Goal: Information Seeking & Learning: Find specific fact

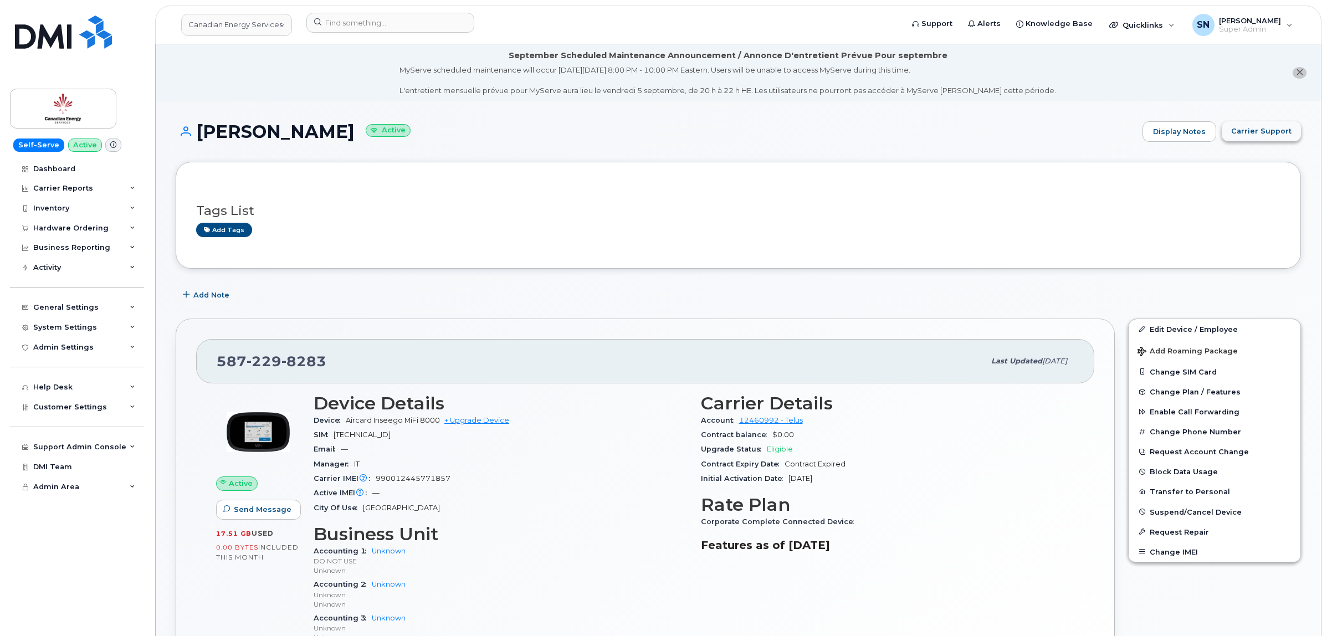
click at [1254, 131] on span "Carrier Support" at bounding box center [1261, 131] width 60 height 11
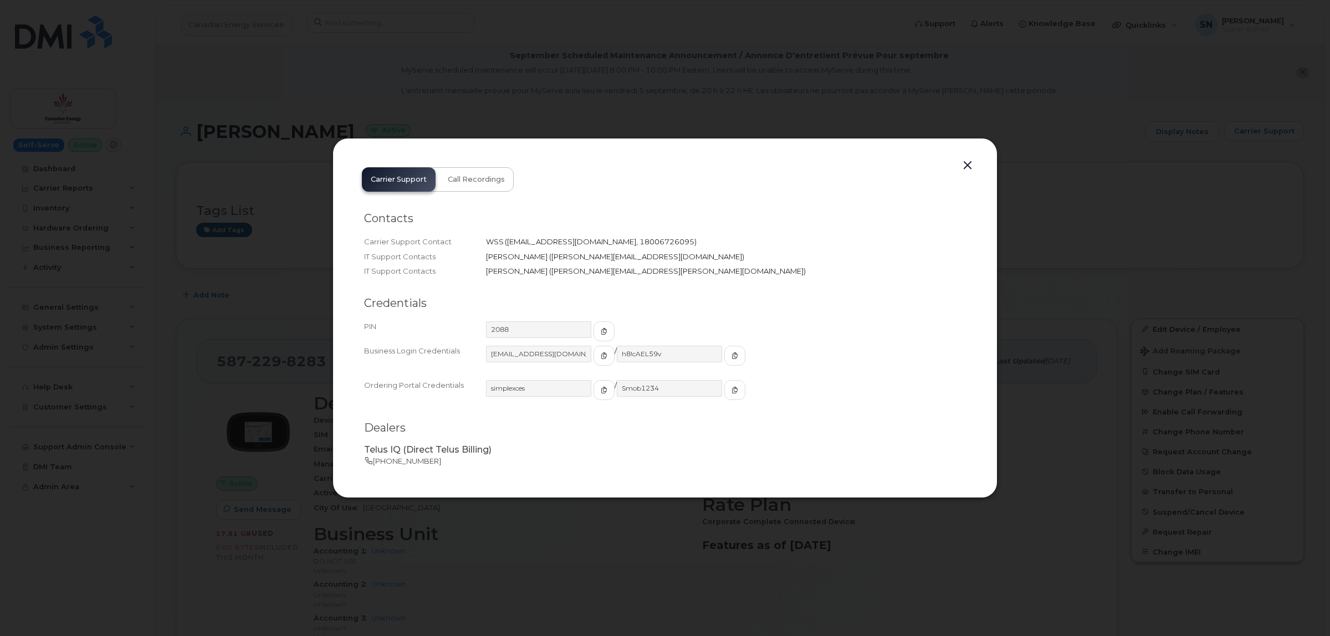
click at [967, 166] on button "button" at bounding box center [967, 166] width 17 height 16
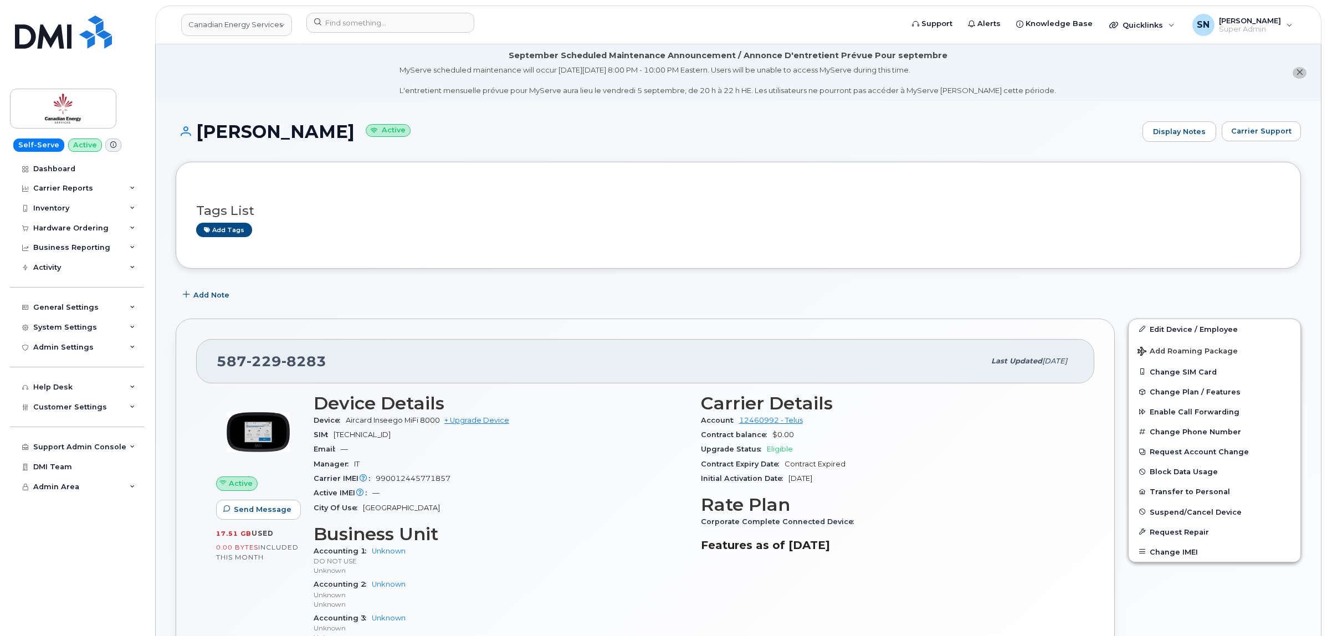
click at [982, 245] on div "Tags List Add tags" at bounding box center [738, 214] width 1084 height 65
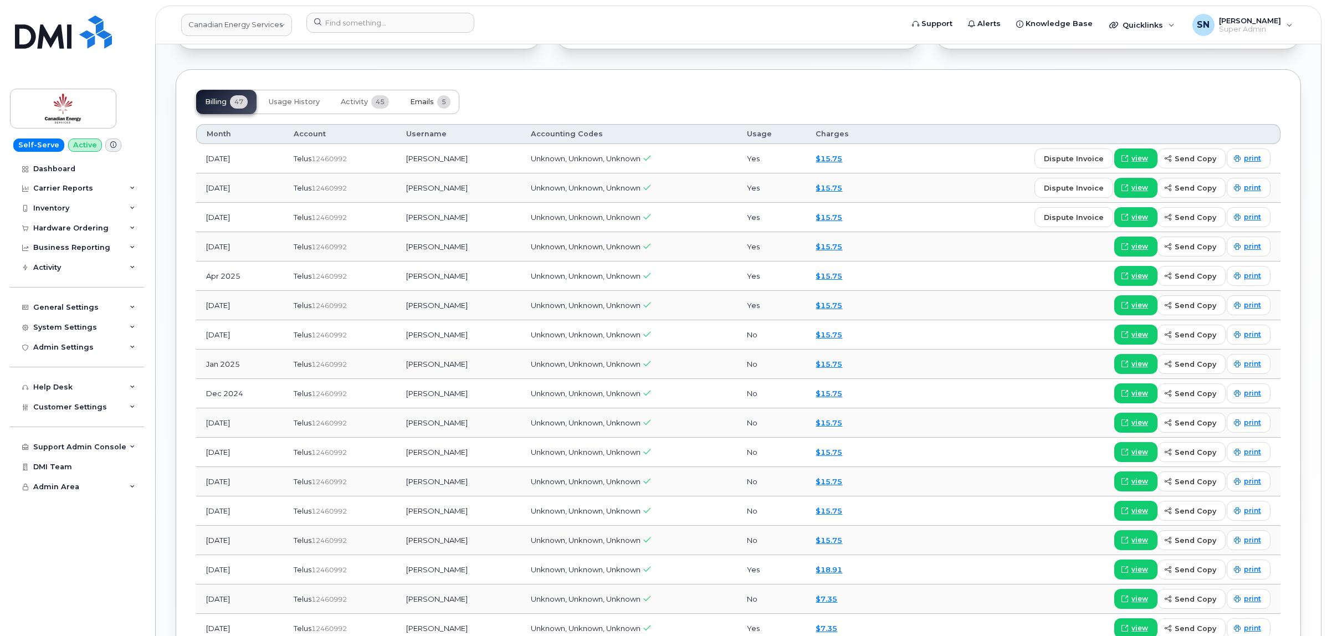
scroll to position [900, 0]
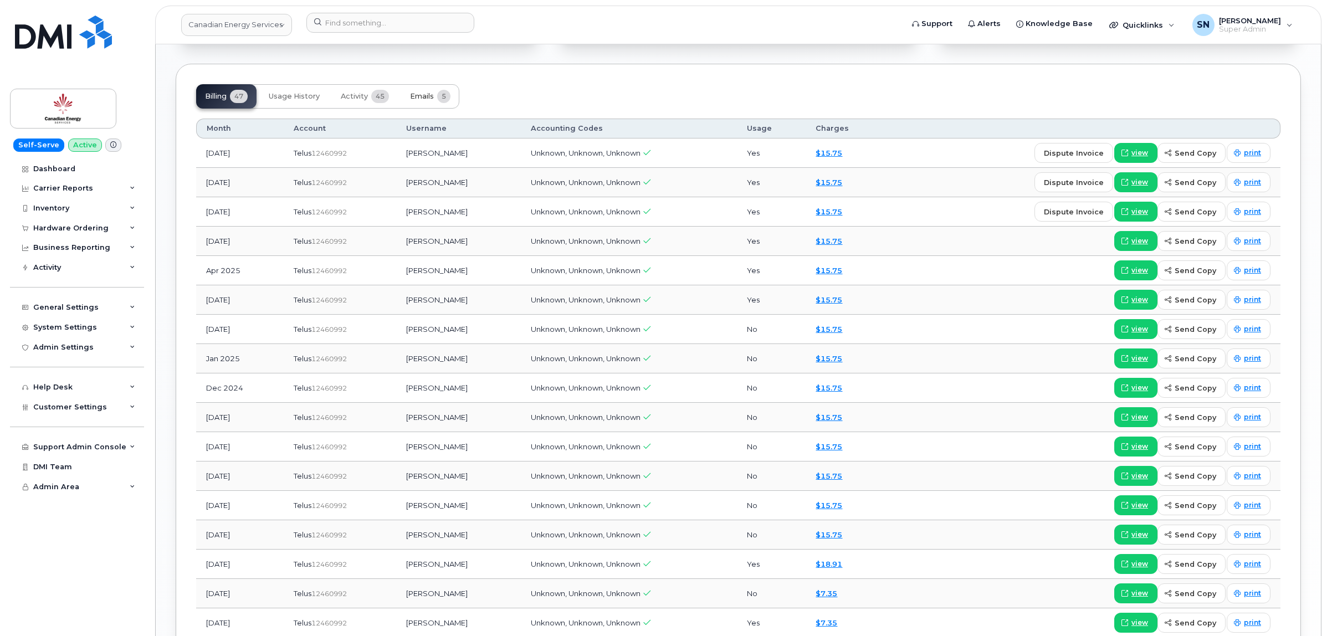
click at [419, 97] on span "Emails" at bounding box center [422, 96] width 24 height 9
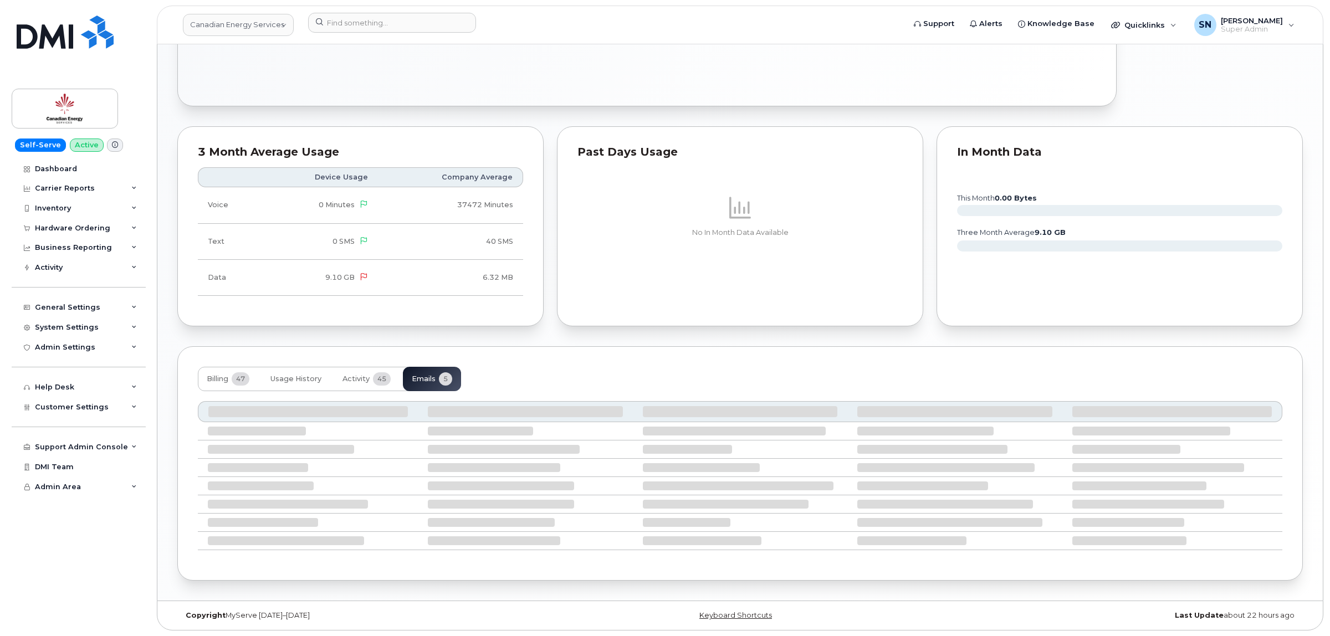
scroll to position [591, 0]
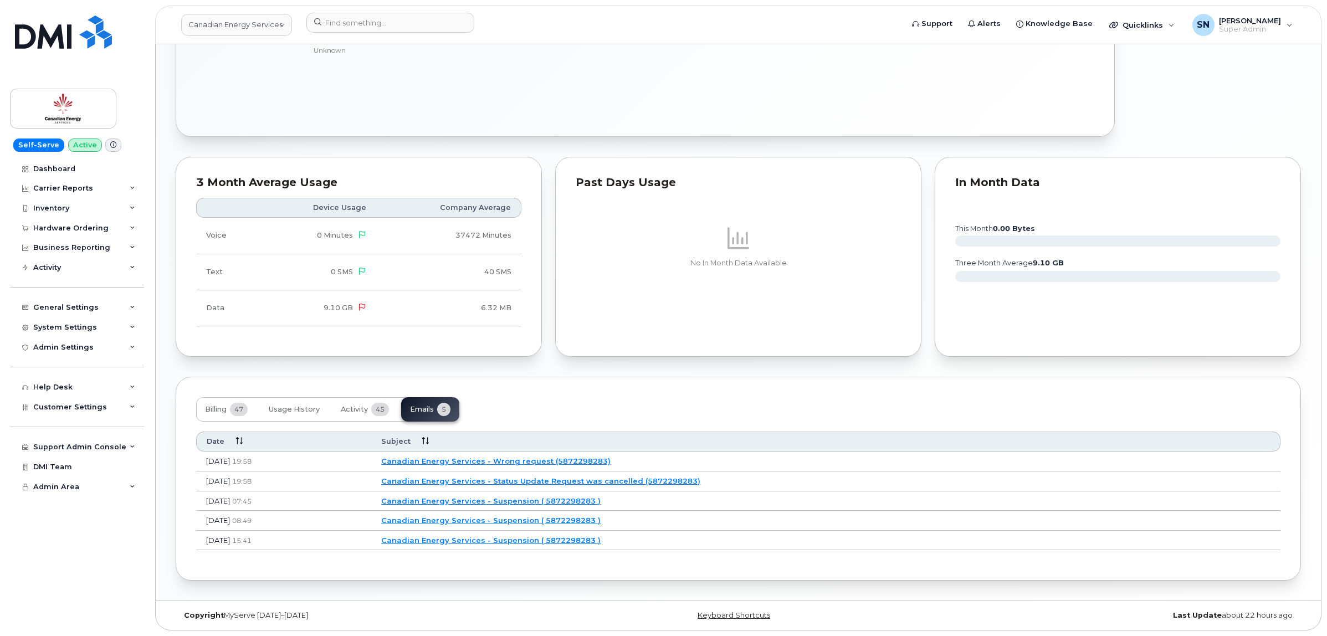
click at [549, 541] on link "Canadian Energy Services - Suspension ( 5872298283 )" at bounding box center [490, 540] width 219 height 9
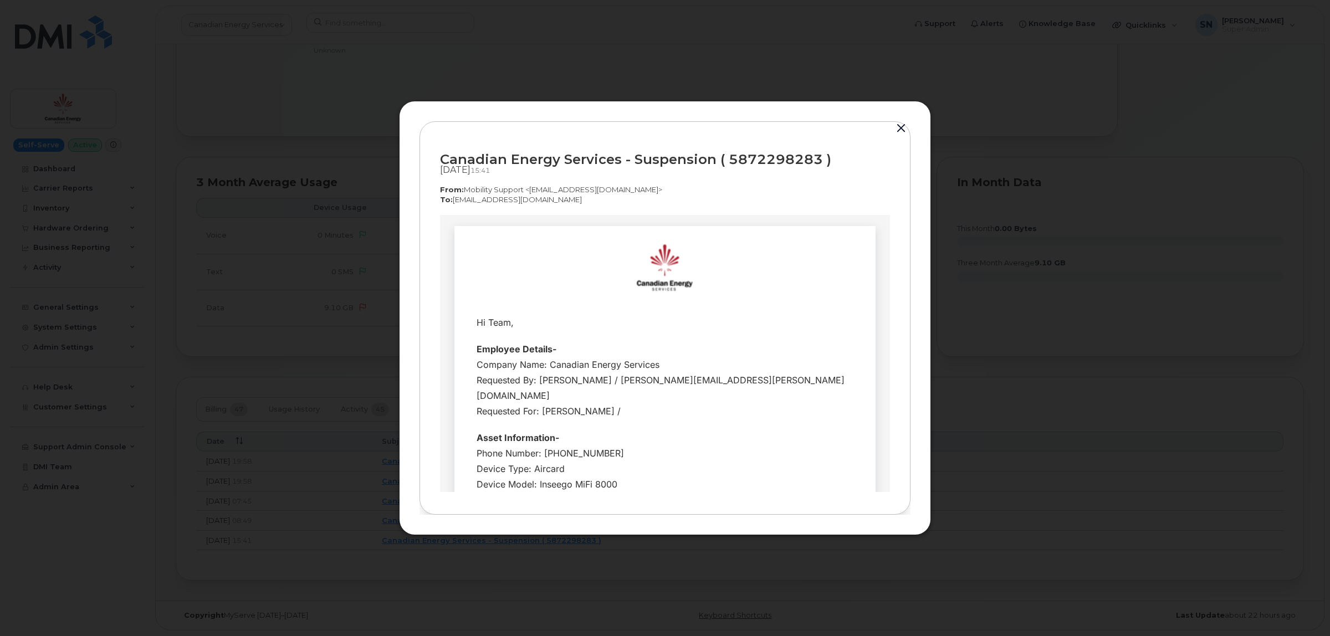
scroll to position [0, 0]
click at [904, 126] on button "button" at bounding box center [900, 129] width 17 height 16
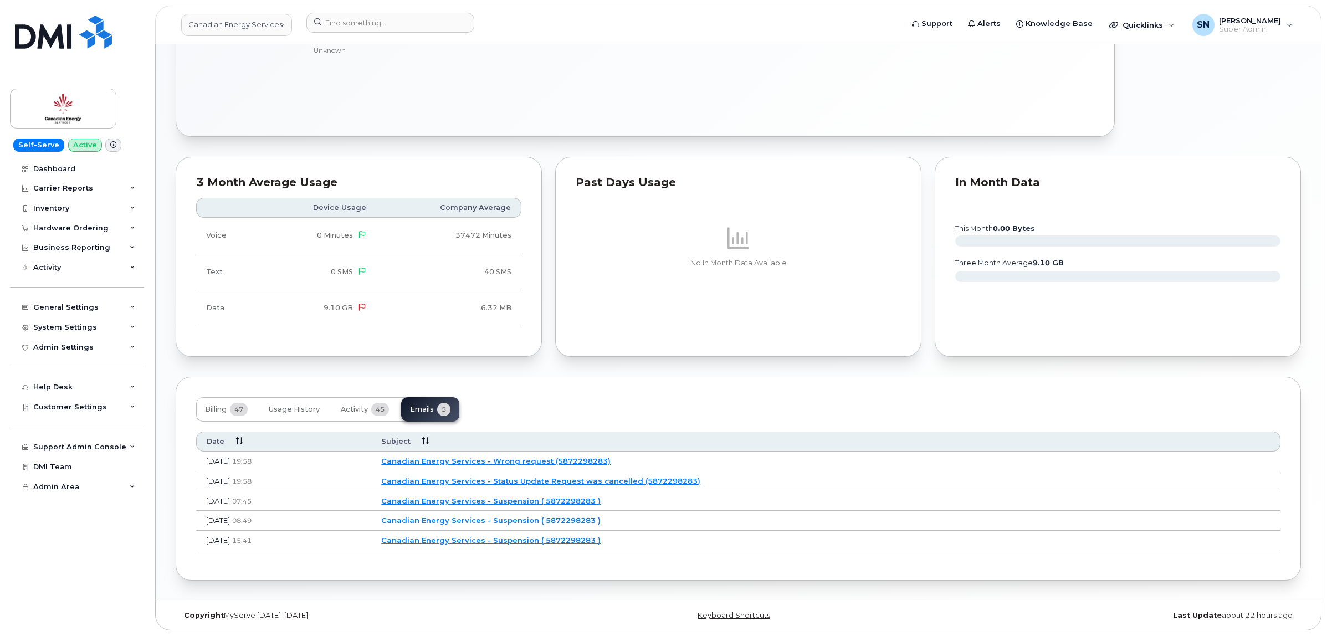
click at [574, 517] on link "Canadian Energy Services - Suspension ( 5872298283 )" at bounding box center [490, 520] width 219 height 9
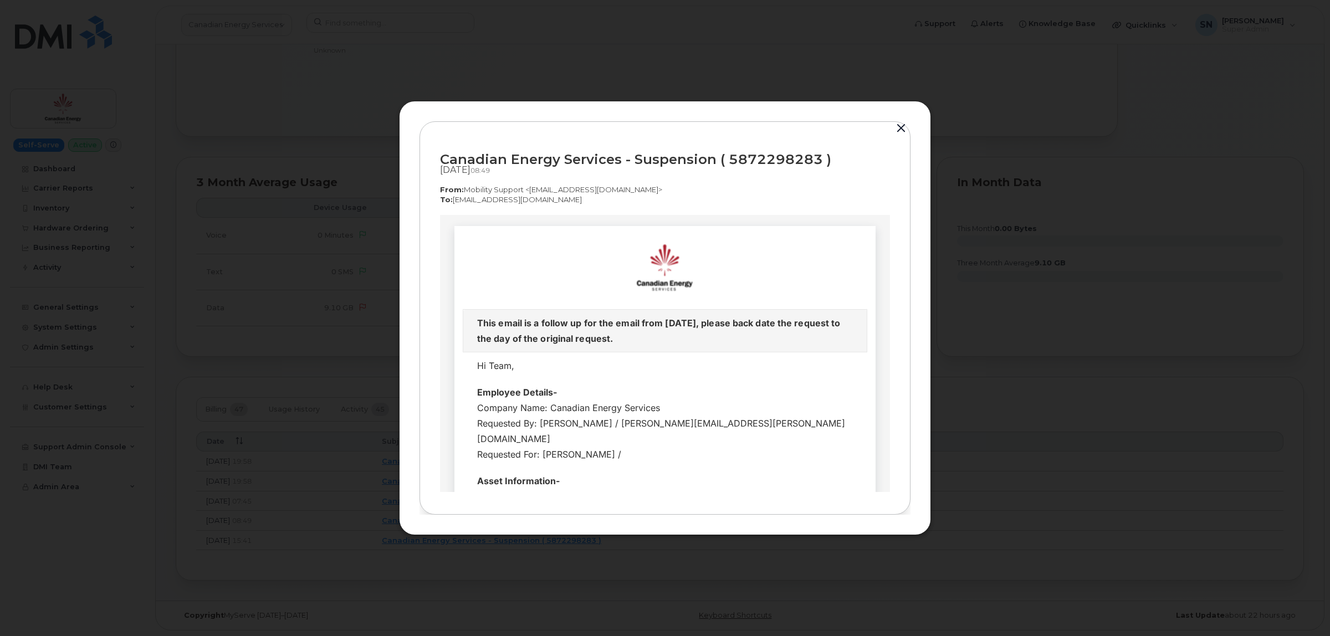
click at [903, 129] on button "button" at bounding box center [900, 129] width 17 height 16
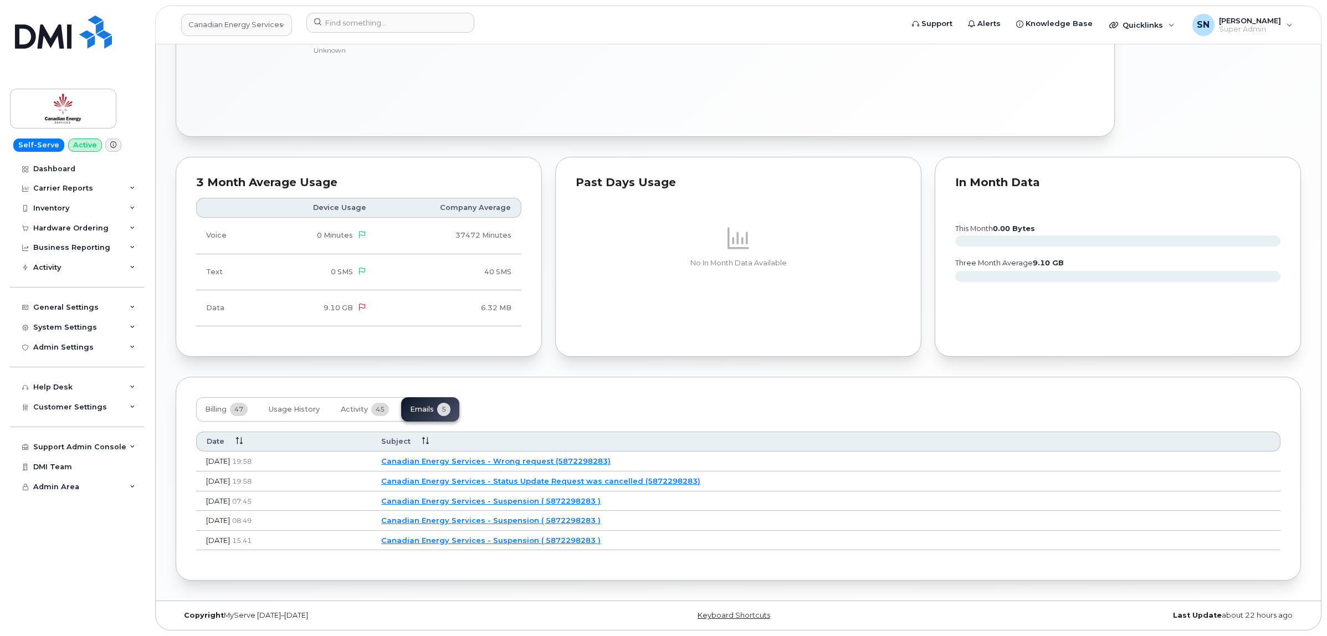
click at [593, 502] on link "Canadian Energy Services - Suspension ( 5872298283 )" at bounding box center [490, 500] width 219 height 9
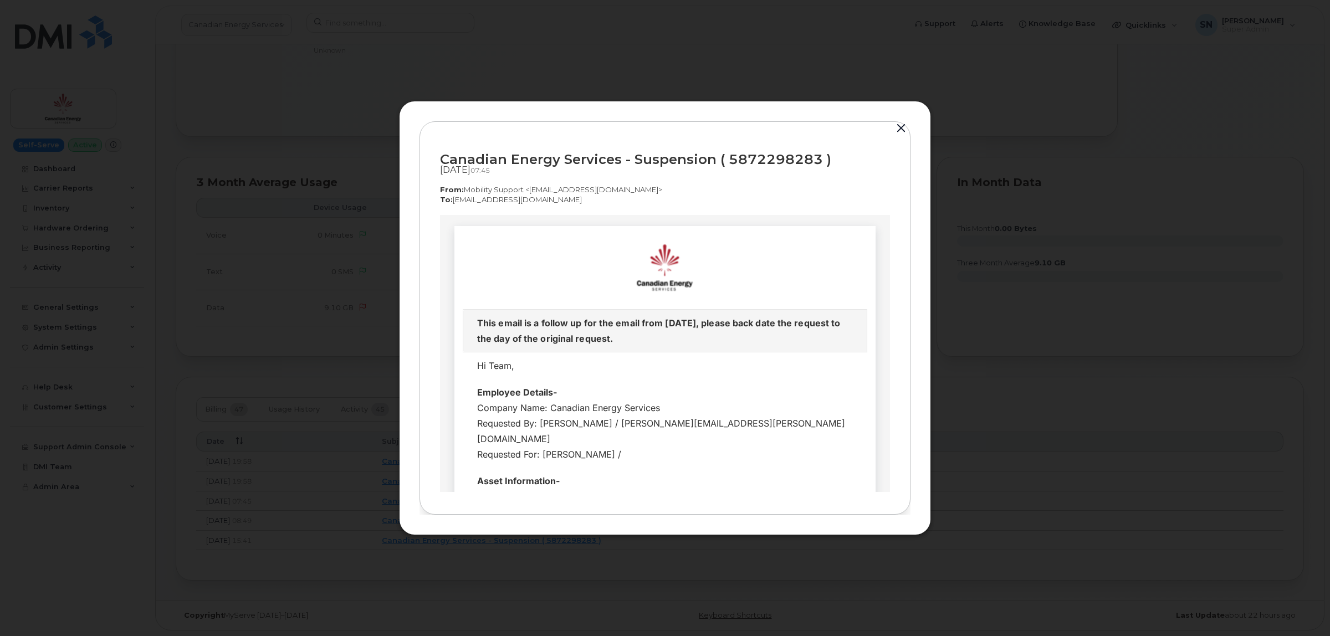
click at [904, 124] on button "button" at bounding box center [900, 129] width 17 height 16
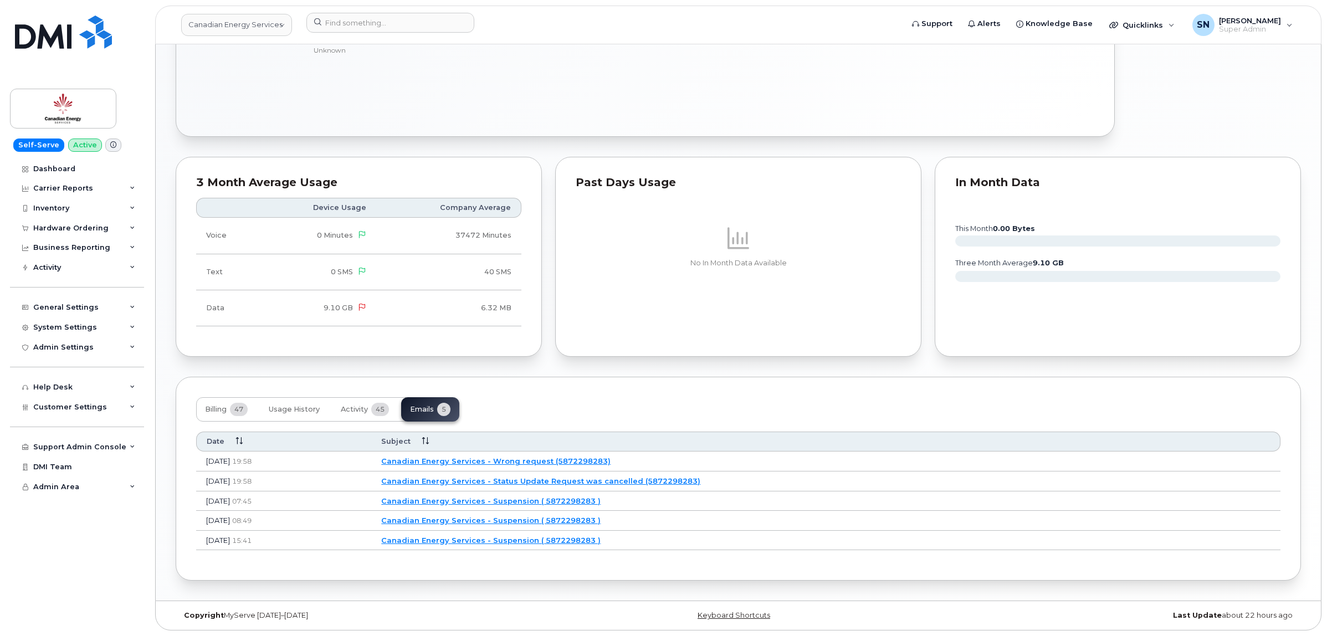
click at [622, 478] on link "Canadian Energy Services - Status Update Request was cancelled (5872298283)" at bounding box center [540, 480] width 319 height 9
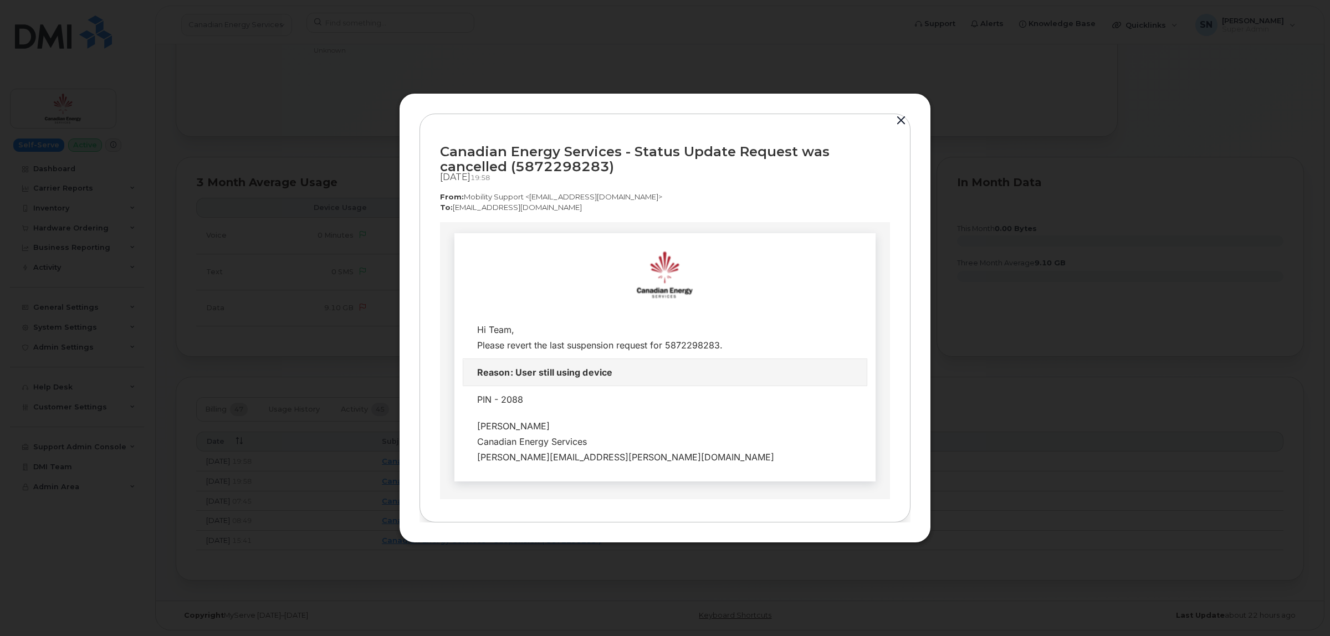
click at [901, 118] on button "button" at bounding box center [900, 121] width 17 height 16
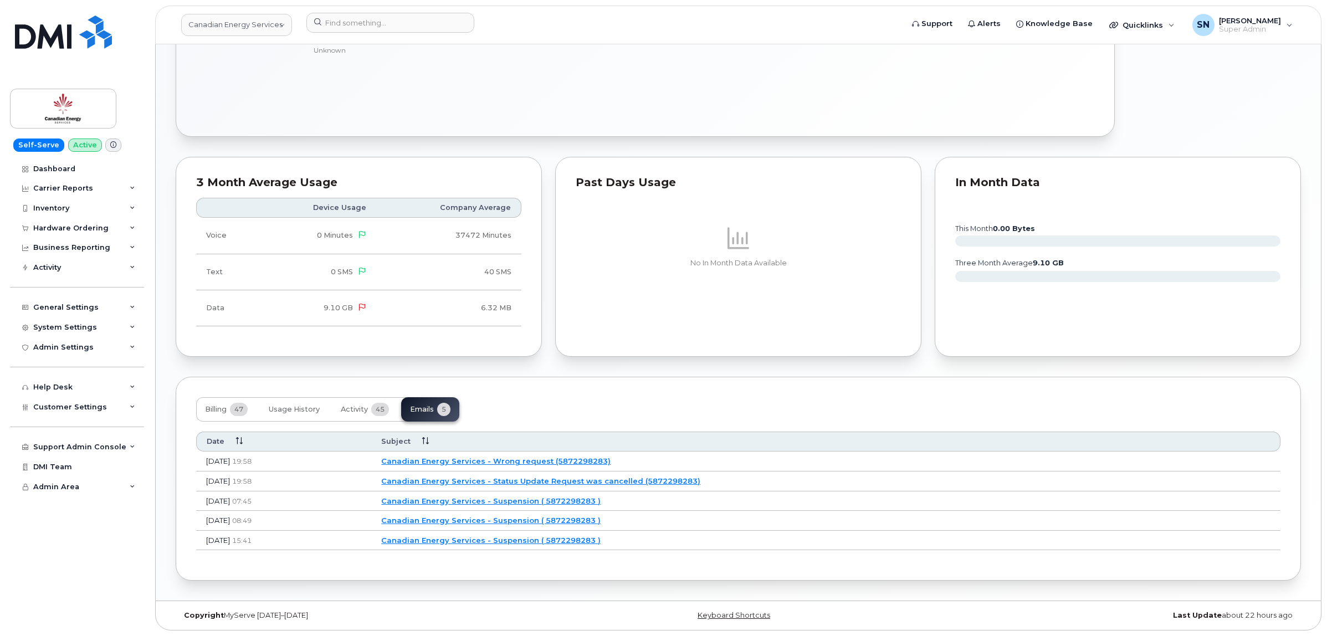
click at [584, 461] on link "Canadian Energy Services - Wrong request (5872298283)" at bounding box center [495, 460] width 229 height 9
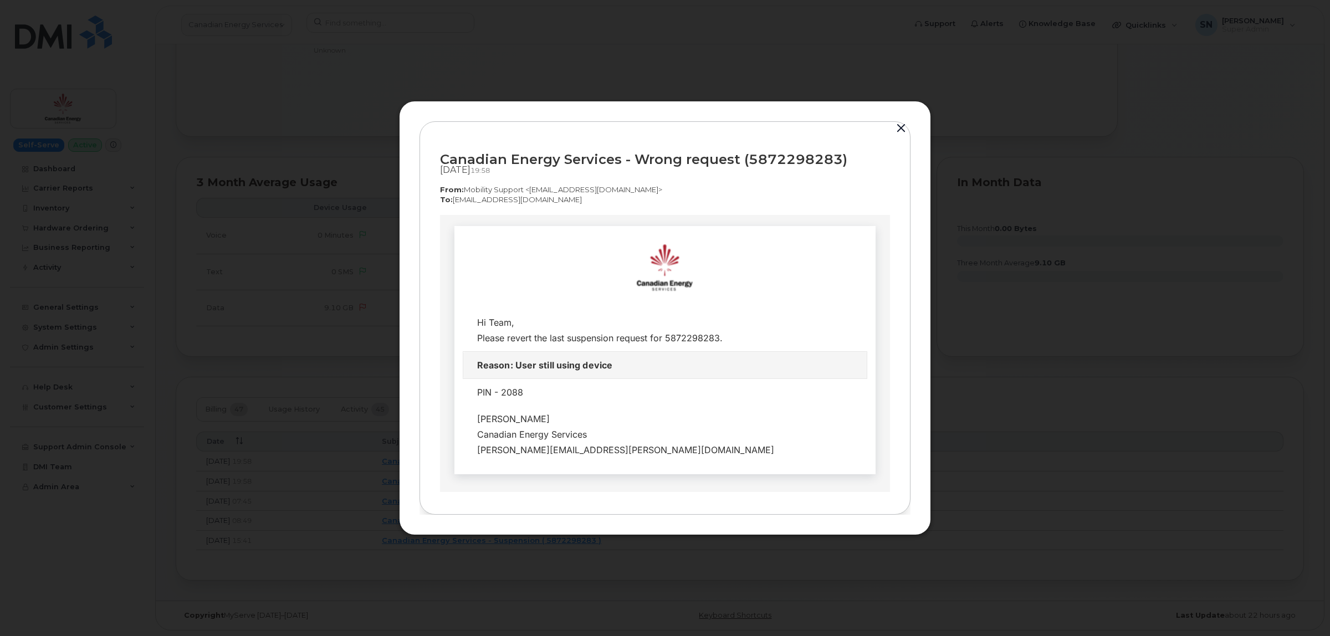
click at [896, 127] on button "button" at bounding box center [900, 129] width 17 height 16
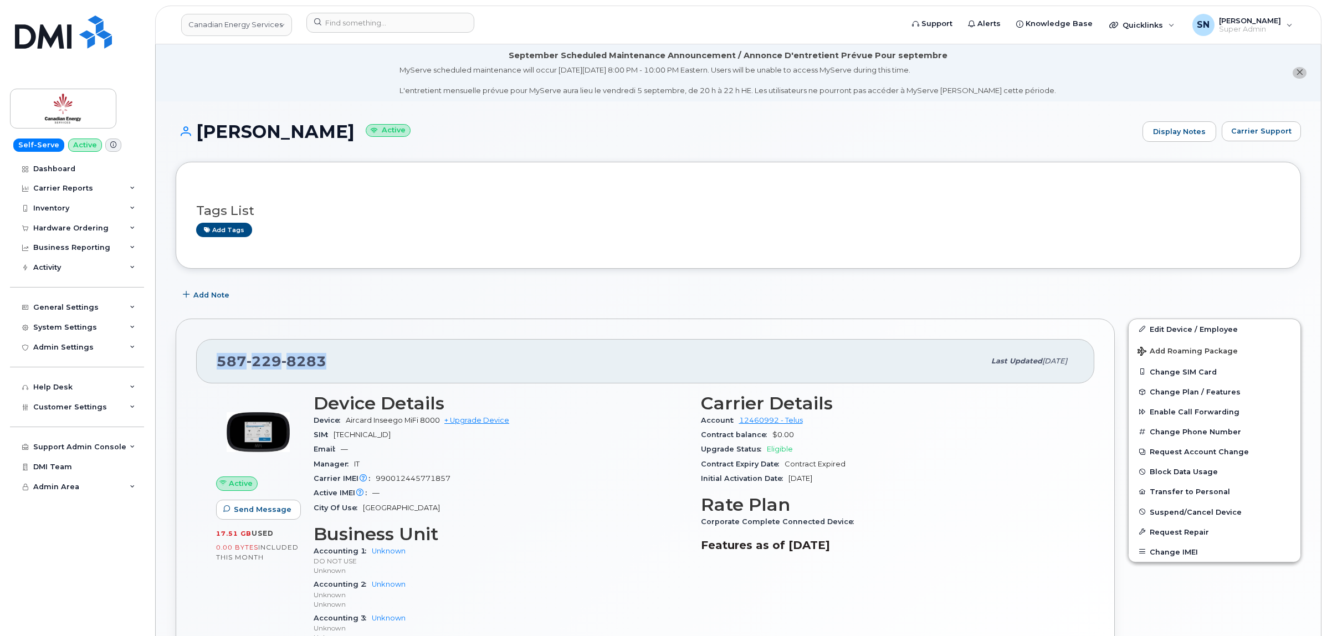
drag, startPoint x: 220, startPoint y: 358, endPoint x: 332, endPoint y: 363, distance: 112.6
click at [332, 363] on div "[PHONE_NUMBER]" at bounding box center [601, 361] width 768 height 23
copy span "[PHONE_NUMBER]"
click at [252, 29] on link "Canadian Energy Services" at bounding box center [236, 25] width 111 height 22
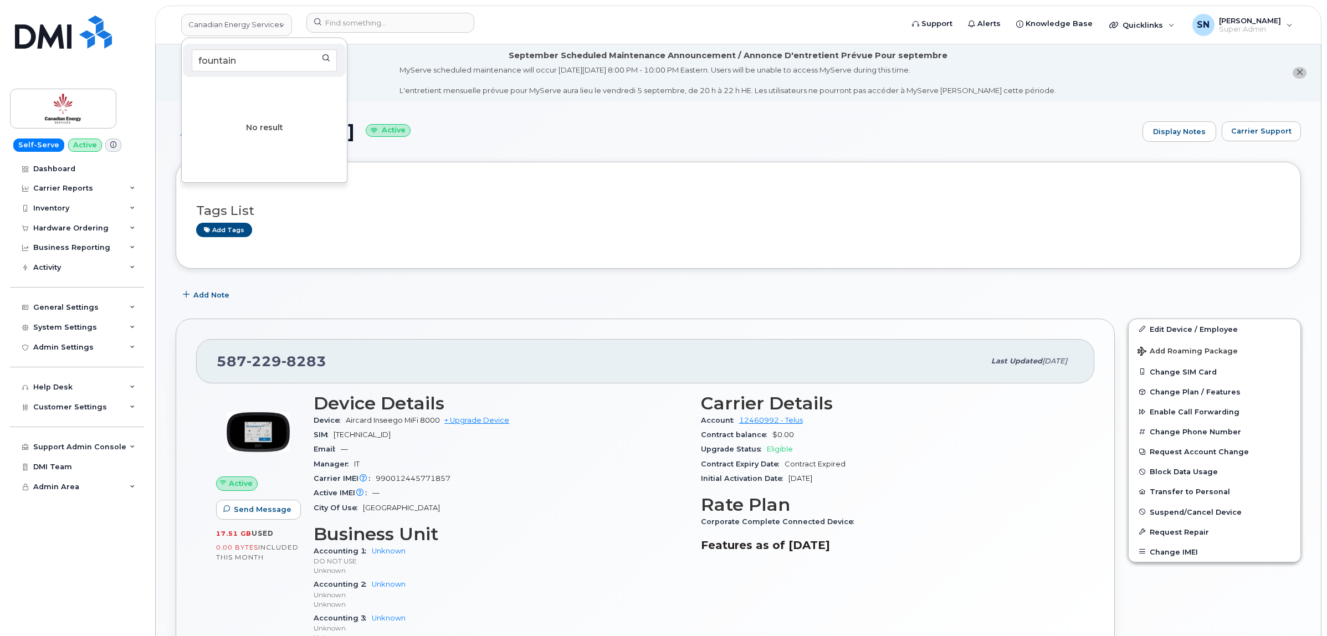
type input "fountain"
click at [374, 100] on li "September Scheduled Maintenance Announcement / Annonce D'entretient Prévue Pour…" at bounding box center [738, 72] width 1165 height 57
